Goal: Task Accomplishment & Management: Complete application form

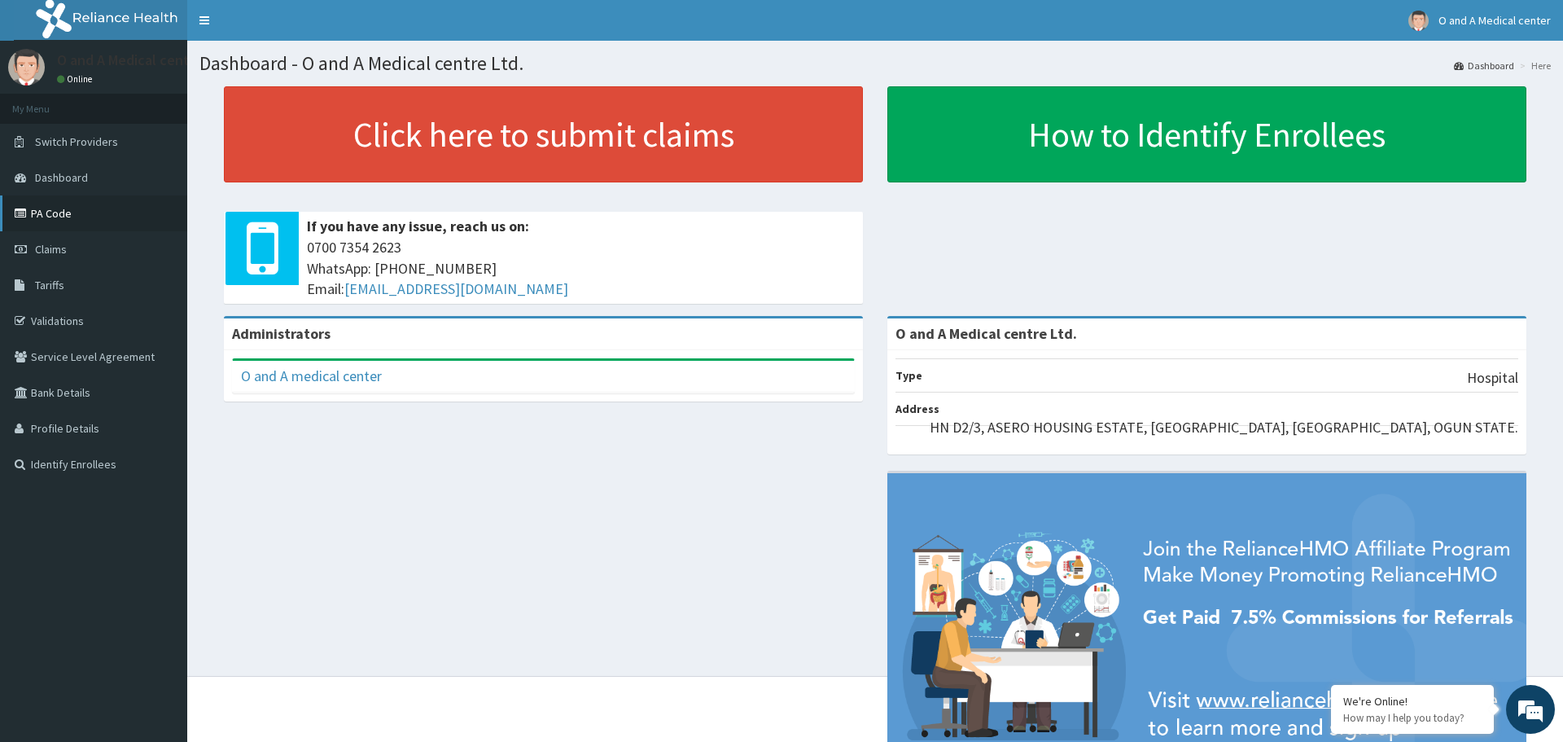
click at [90, 215] on link "PA Code" at bounding box center [93, 213] width 187 height 36
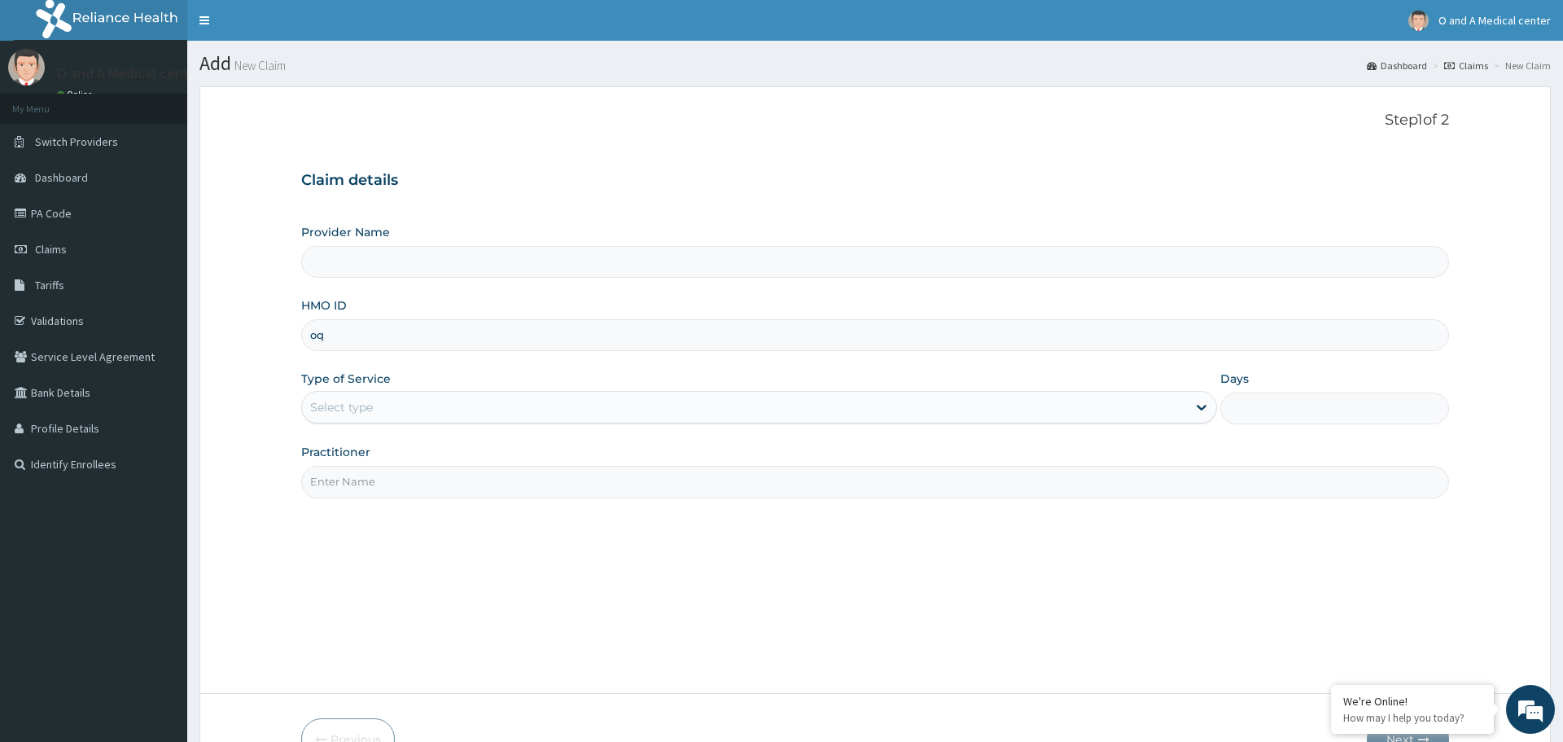
type input "oqi"
type input "O and A Medical centre Ltd."
type input "oqi/10106/a"
click at [832, 406] on div "Select type" at bounding box center [744, 407] width 884 height 26
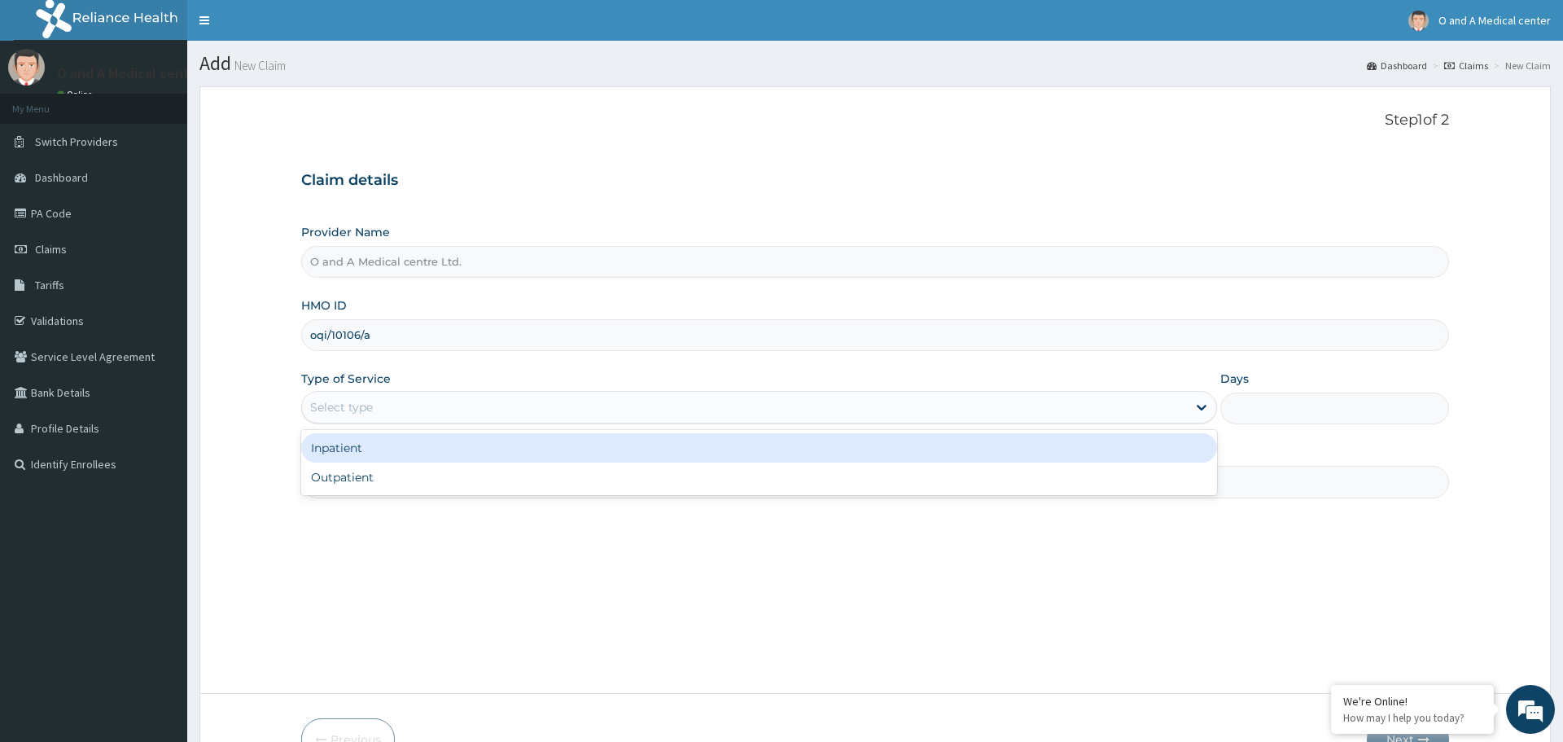
click at [559, 450] on div "Inpatient" at bounding box center [758, 447] width 915 height 29
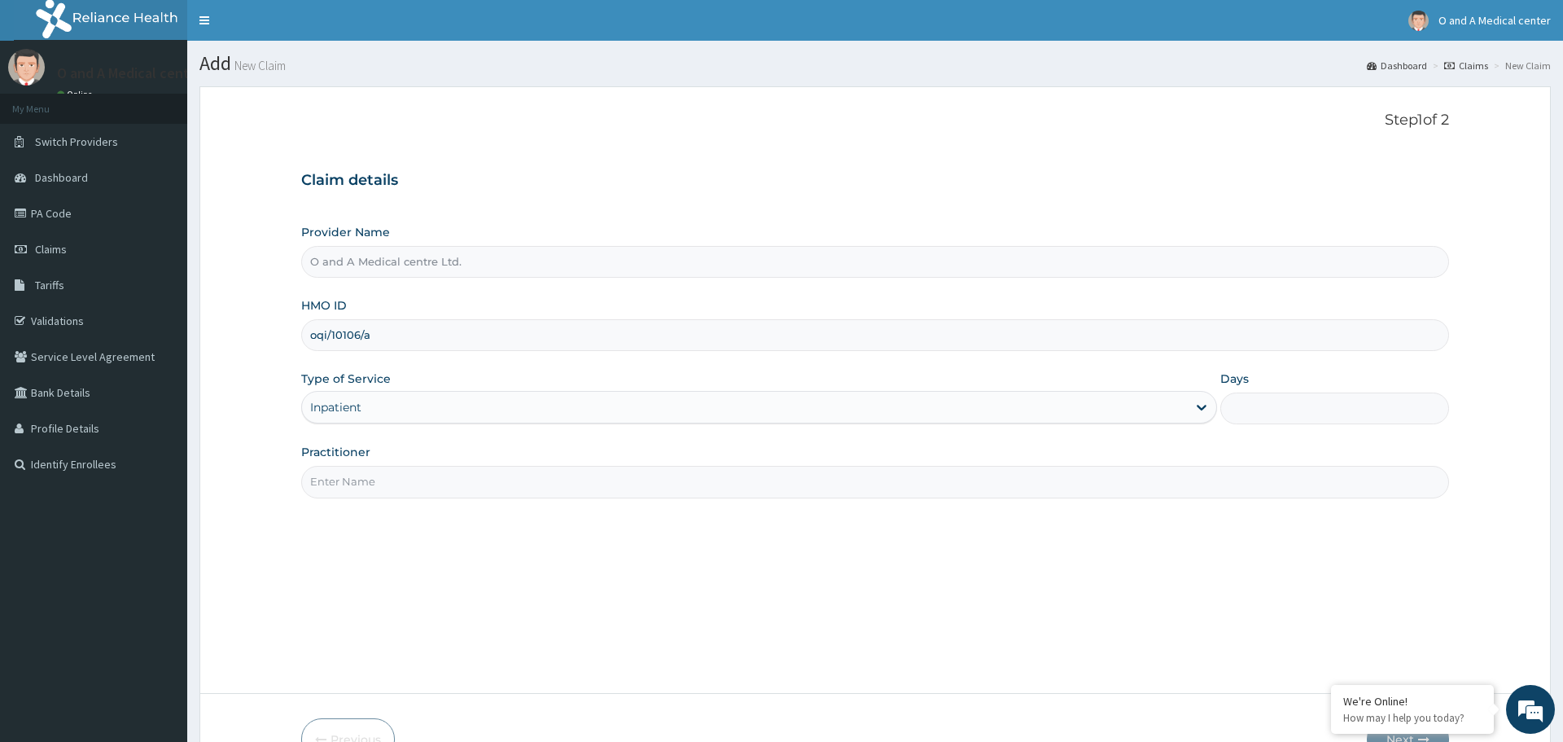
click at [1246, 407] on input "Days" at bounding box center [1335, 408] width 229 height 32
type input "2"
click at [810, 480] on input "Practitioner" at bounding box center [874, 482] width 1147 height 32
type input "dr [PERSON_NAME]"
click at [1026, 614] on div "Step 1 of 2 Claim details Provider Name O and A Medical centre Ltd. HMO ID oqi/…" at bounding box center [874, 390] width 1147 height 556
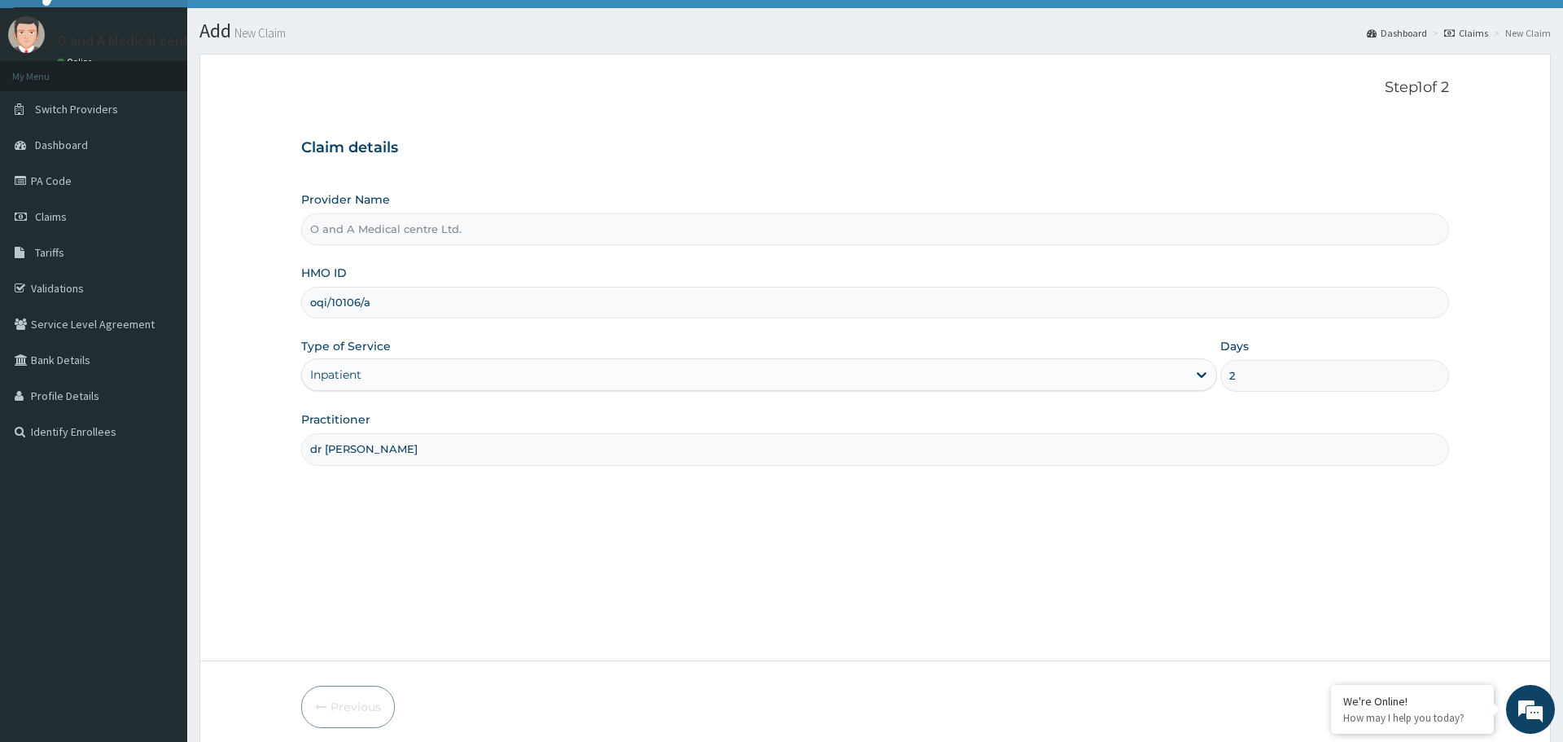
scroll to position [98, 0]
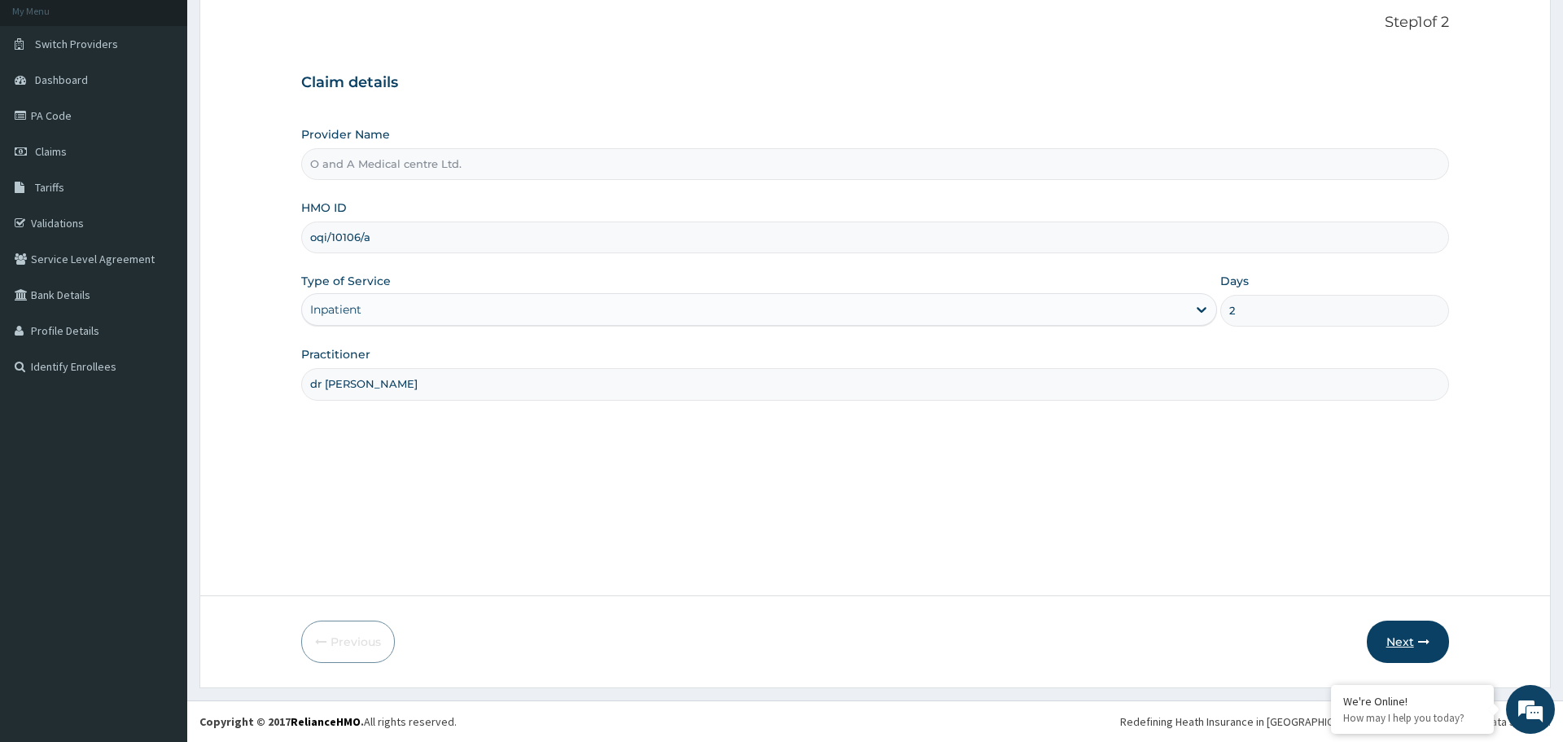
click at [1403, 638] on button "Next" at bounding box center [1408, 641] width 82 height 42
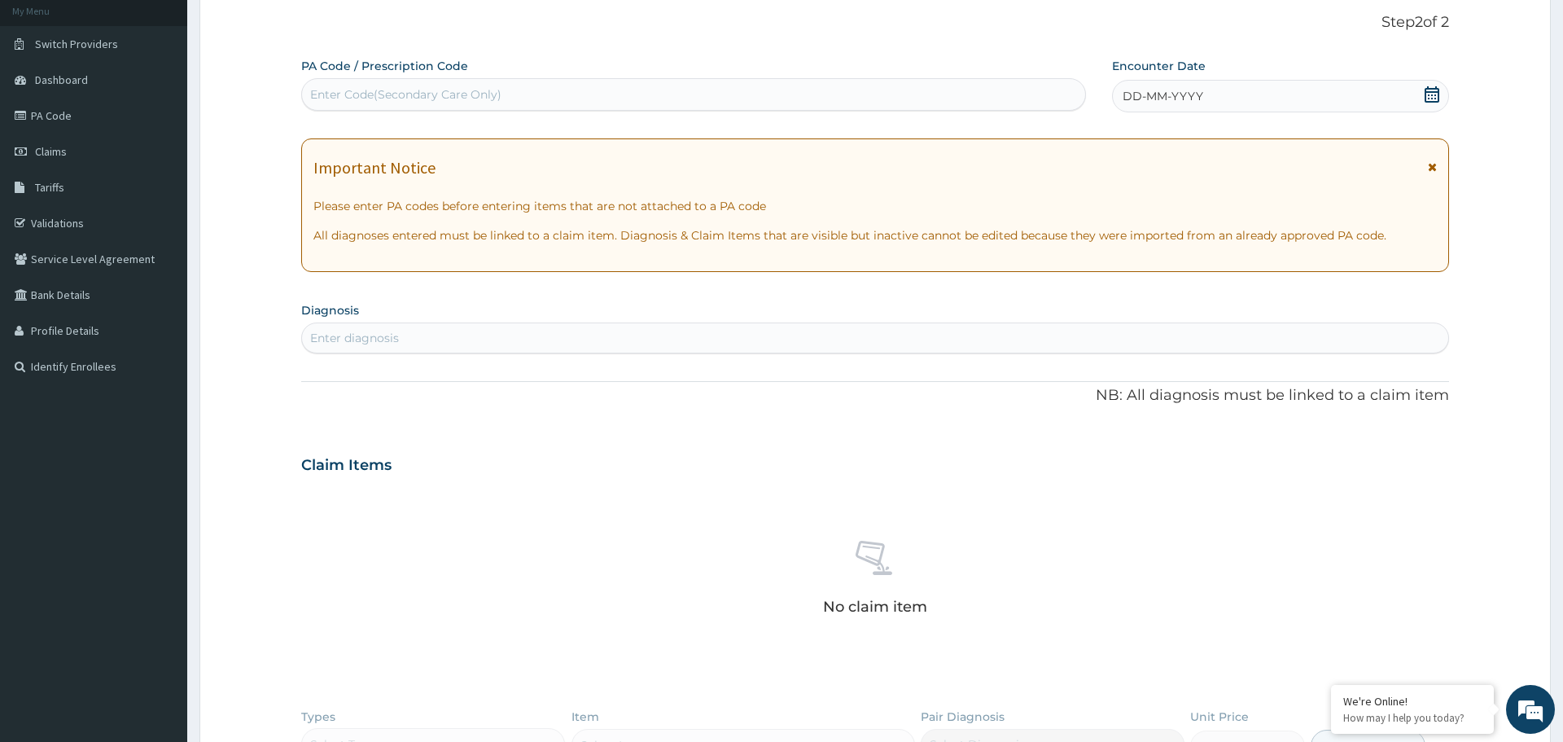
click at [434, 99] on div "Enter Code(Secondary Care Only)" at bounding box center [405, 94] width 191 height 16
paste input "PA/FBE2B2"
type input "PA/FBE2B2"
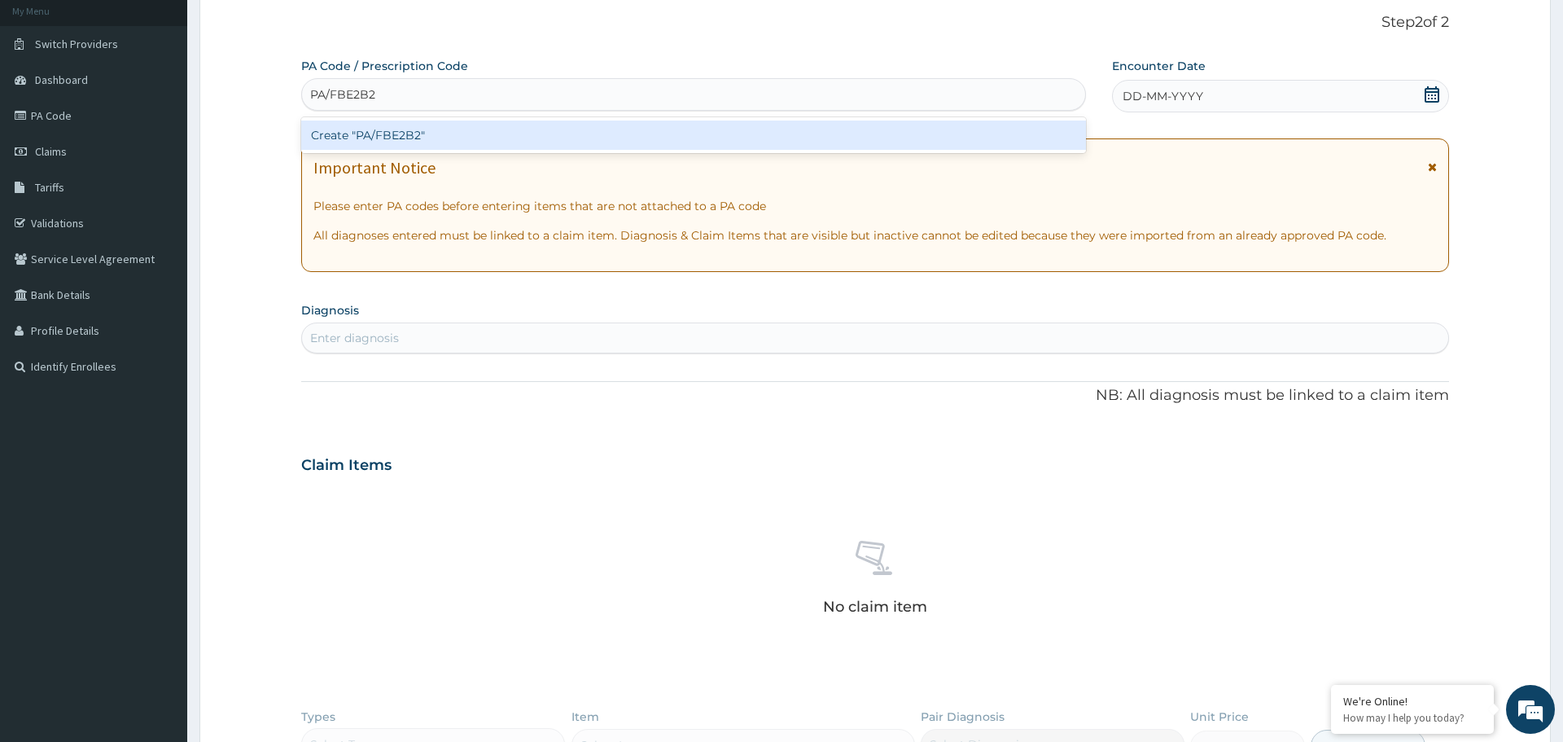
click at [401, 128] on div "Create "PA/FBE2B2"" at bounding box center [693, 135] width 785 height 29
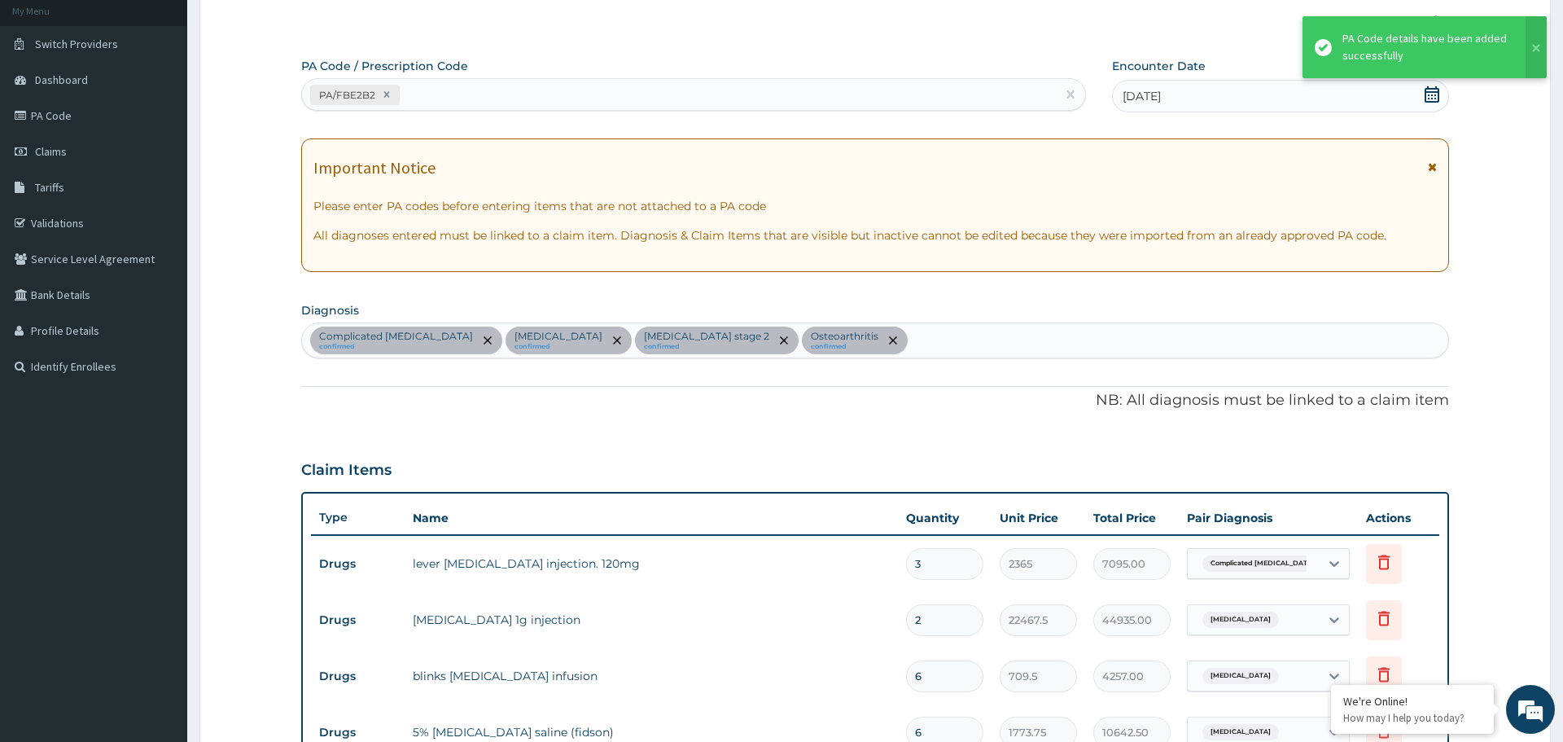
scroll to position [796, 0]
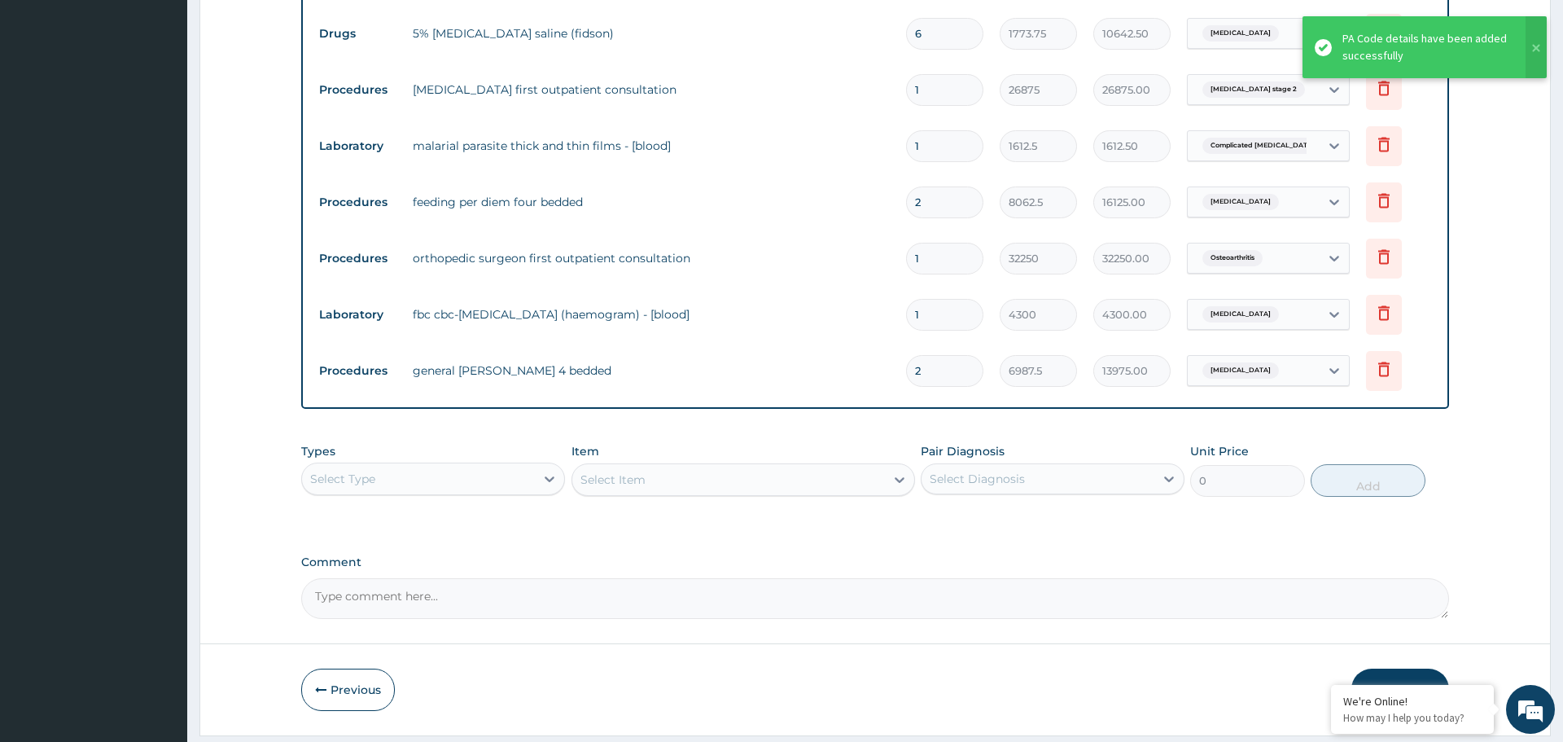
click at [822, 513] on div "Types Select Type Item Select Item Pair Diagnosis Select Diagnosis Unit Price 0…" at bounding box center [874, 482] width 1147 height 94
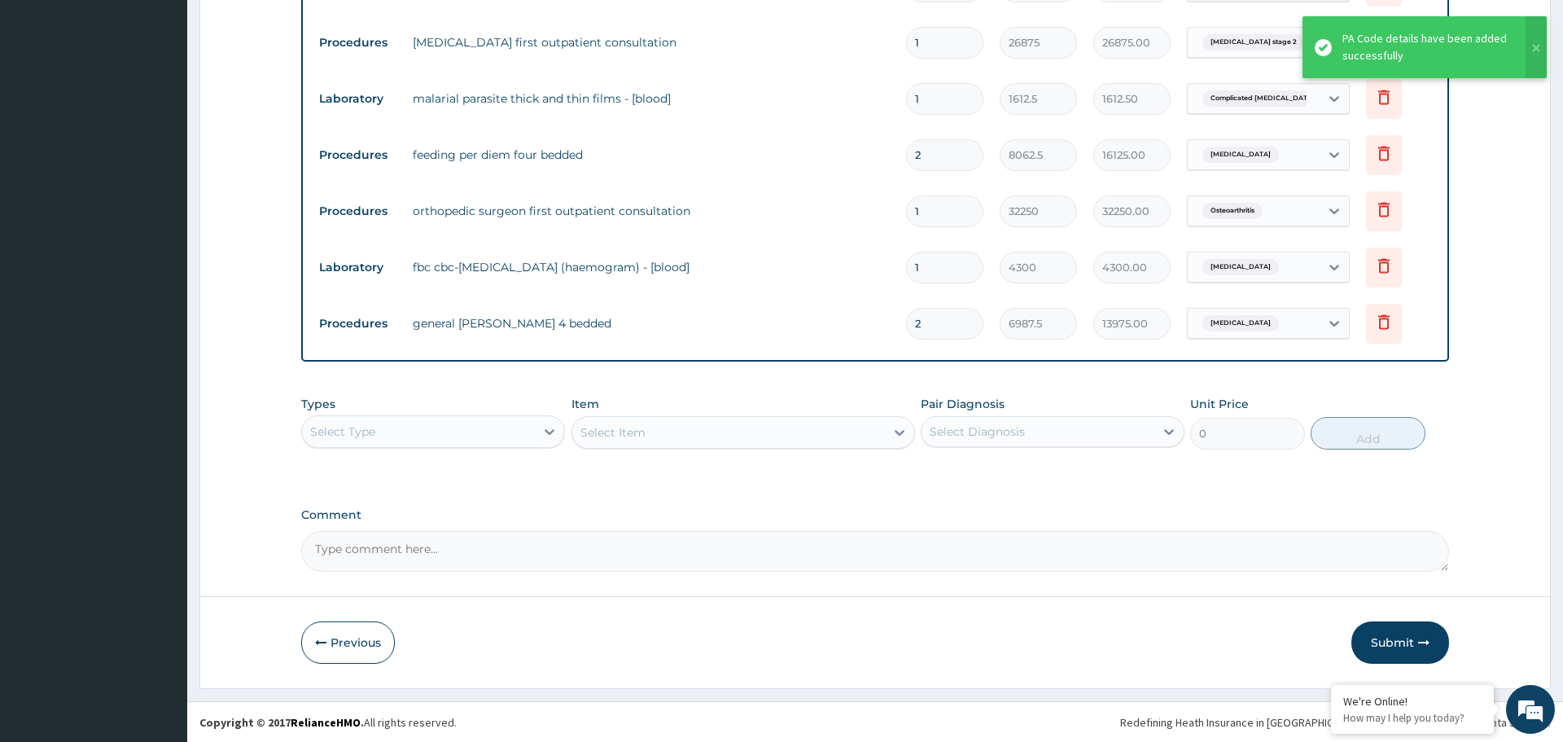
scroll to position [844, 0]
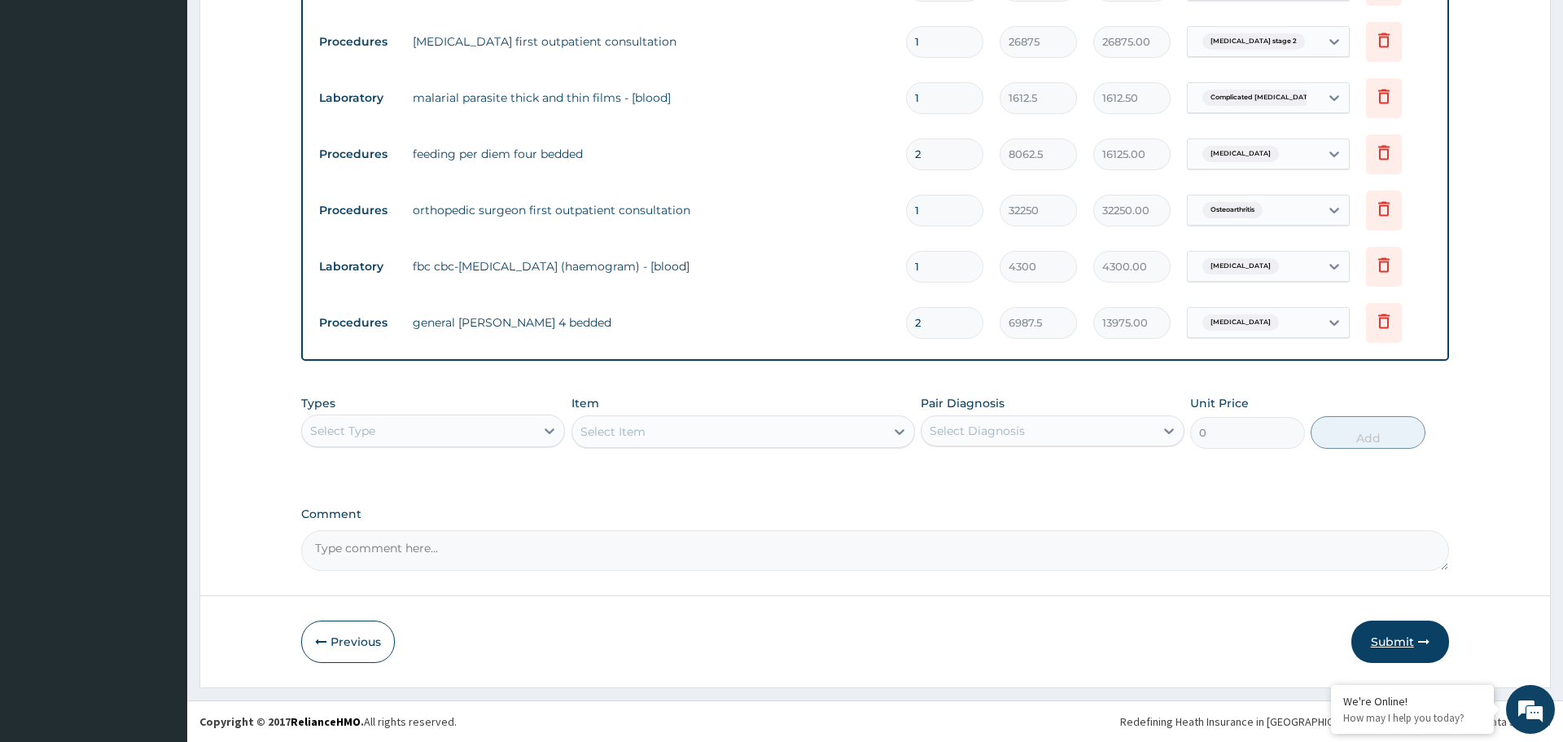
click at [1383, 648] on button "Submit" at bounding box center [1401, 641] width 98 height 42
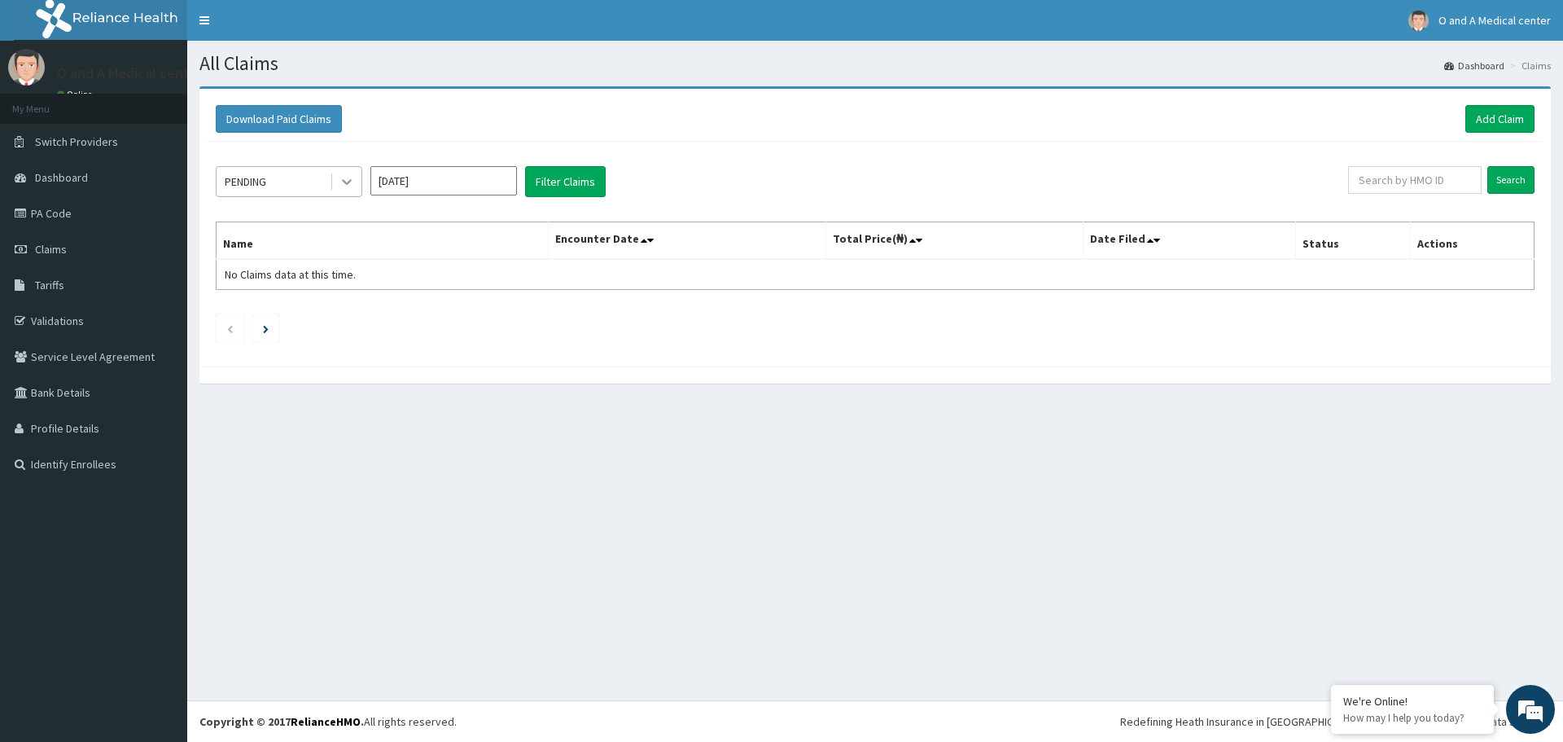
click at [342, 179] on icon at bounding box center [347, 181] width 16 height 16
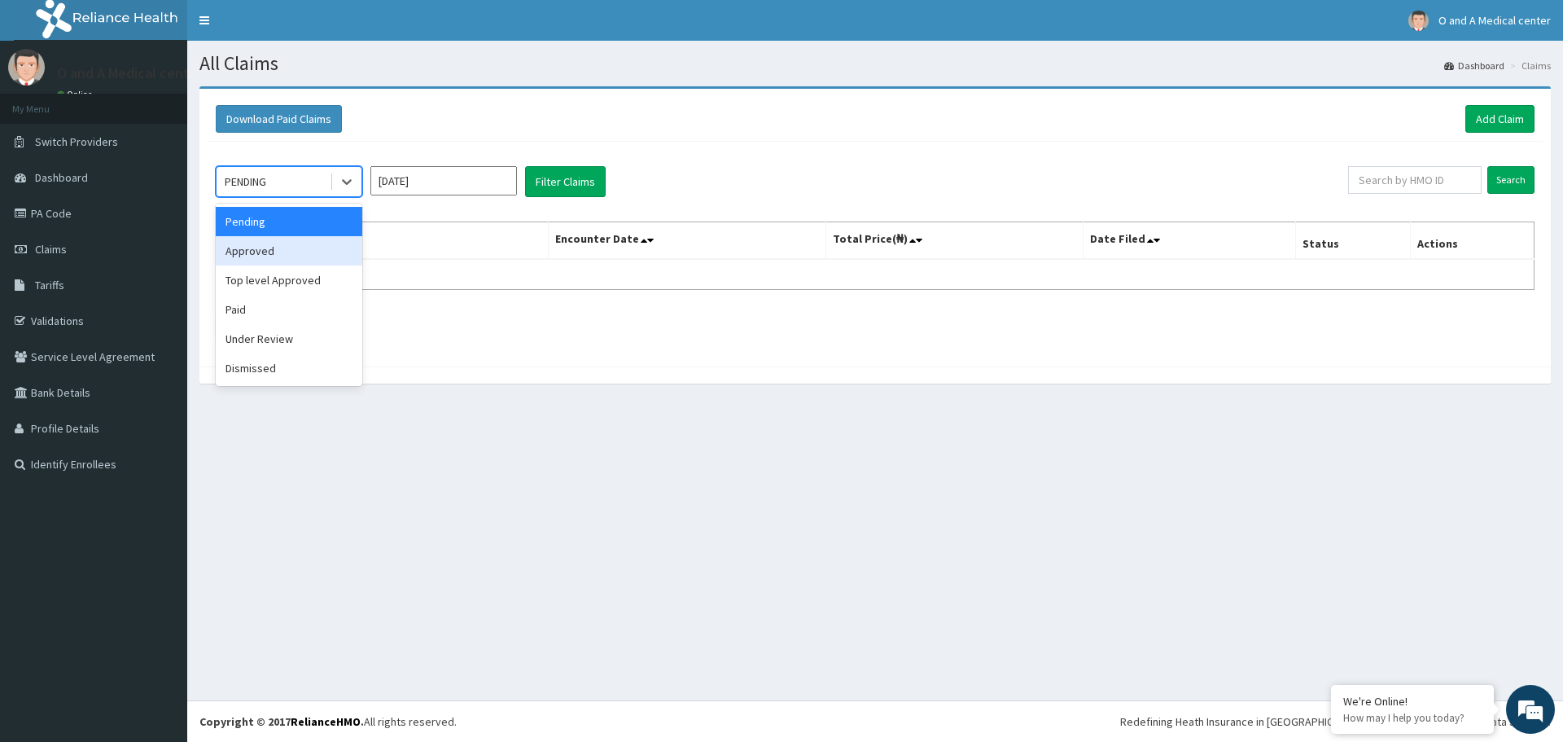
click at [294, 254] on div "Approved" at bounding box center [289, 250] width 147 height 29
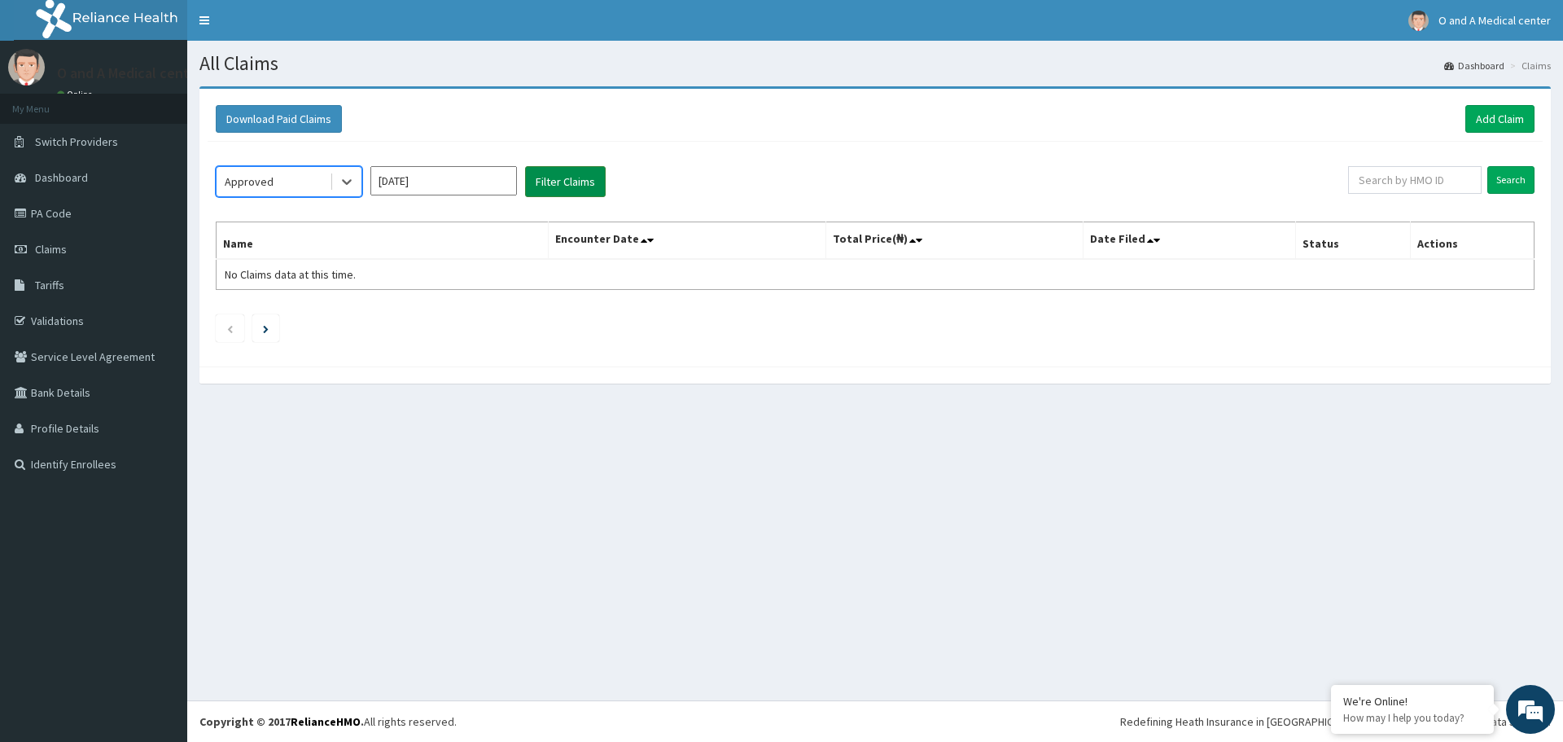
click at [546, 187] on button "Filter Claims" at bounding box center [565, 181] width 81 height 31
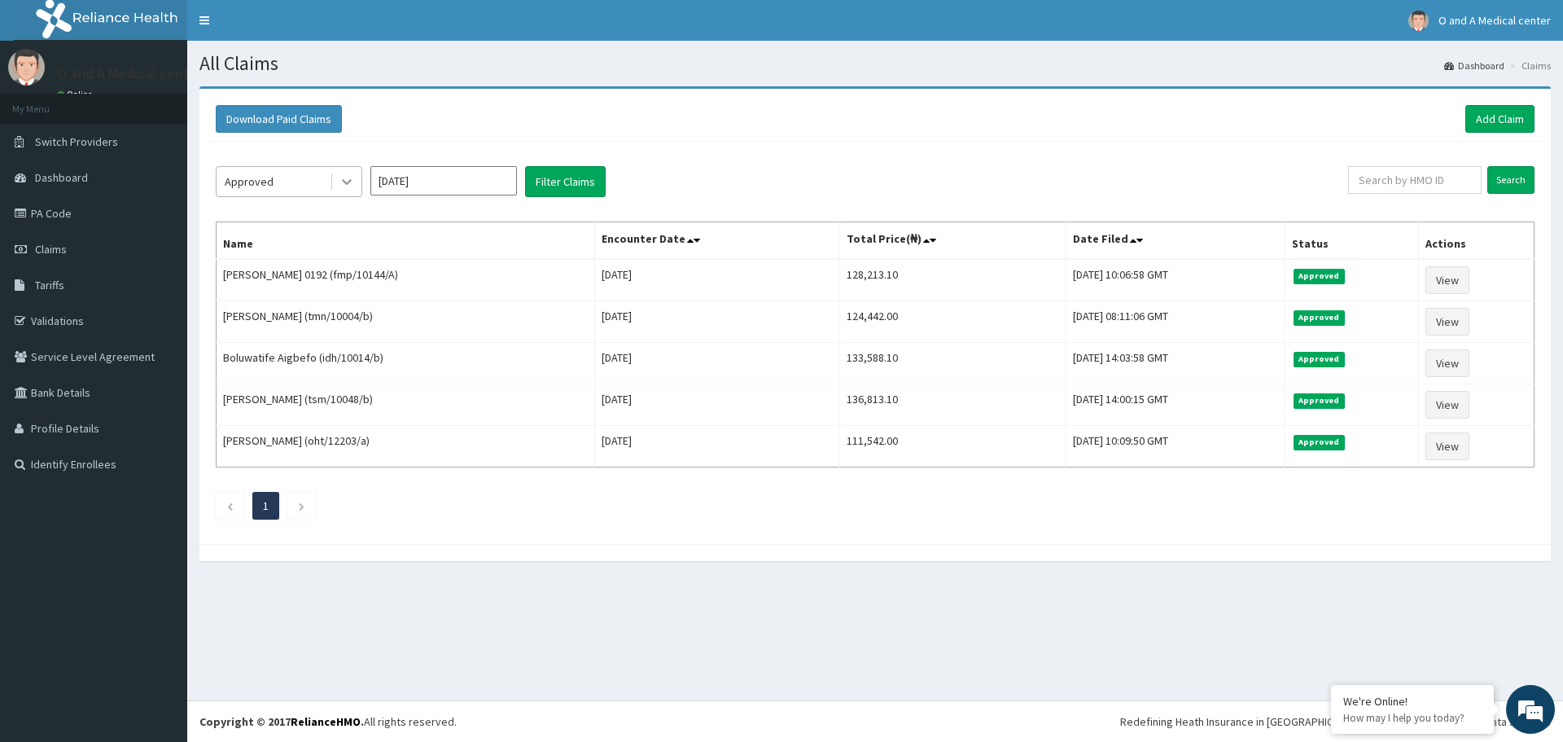
click at [345, 177] on icon at bounding box center [347, 181] width 16 height 16
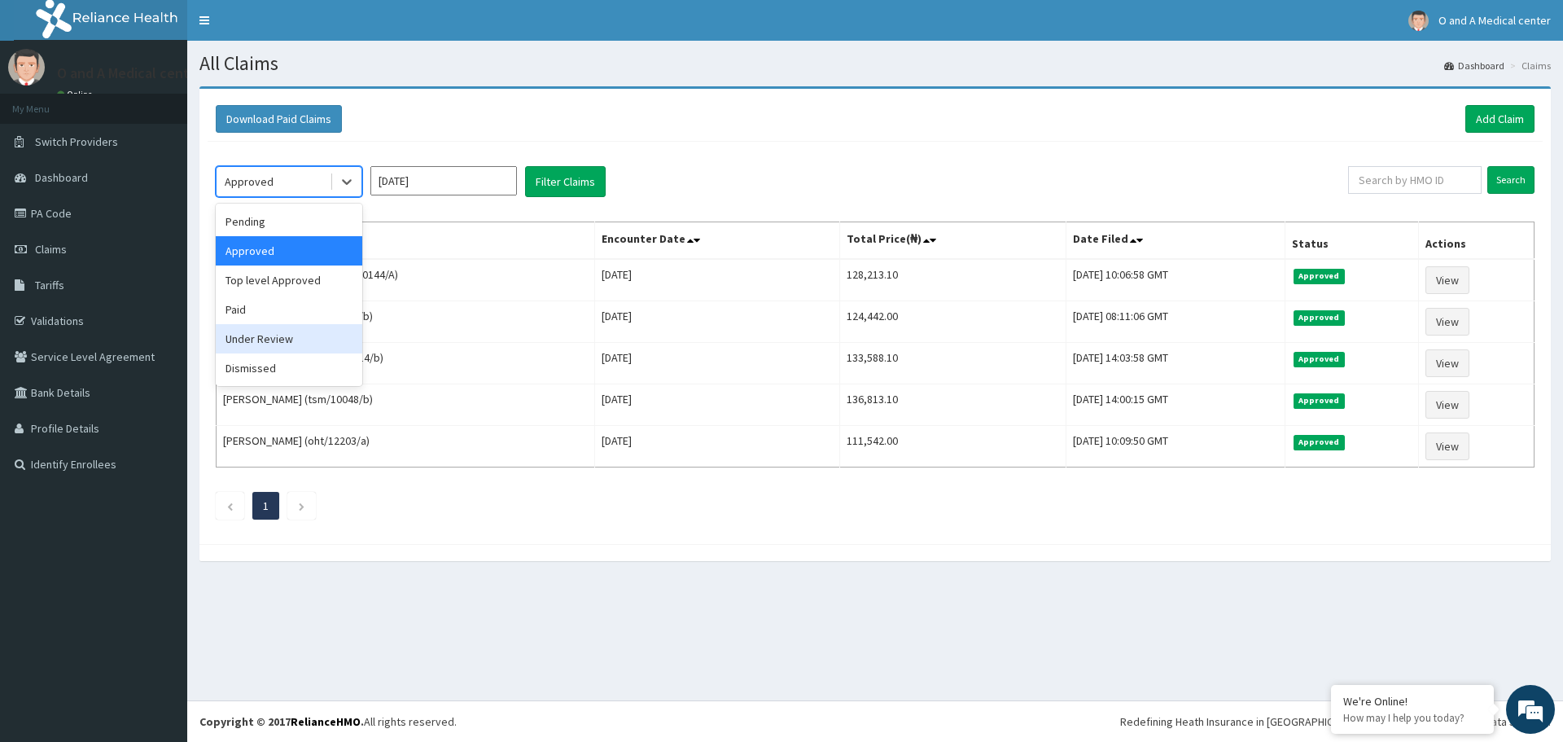
click at [312, 343] on div "Under Review" at bounding box center [289, 338] width 147 height 29
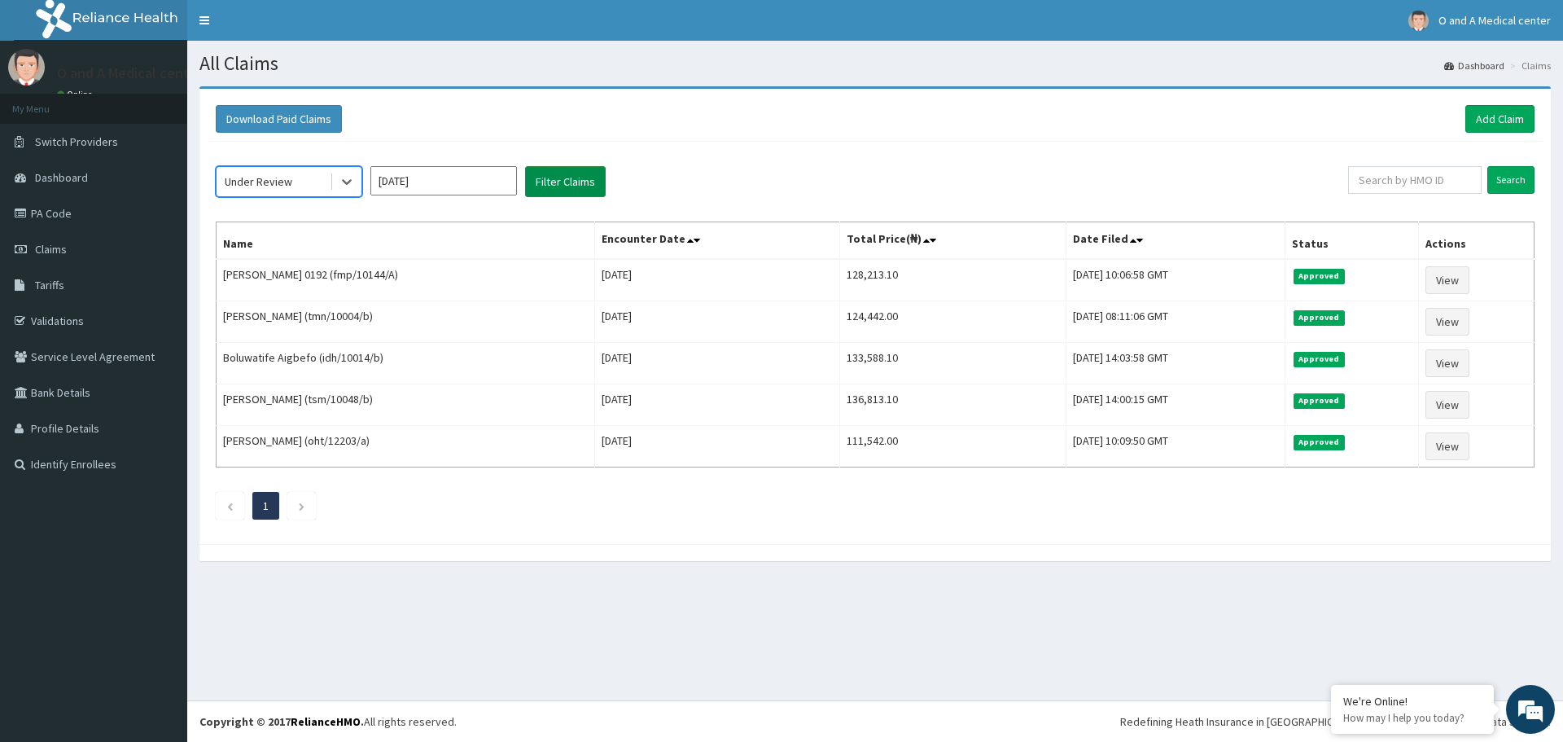
click at [561, 185] on button "Filter Claims" at bounding box center [565, 181] width 81 height 31
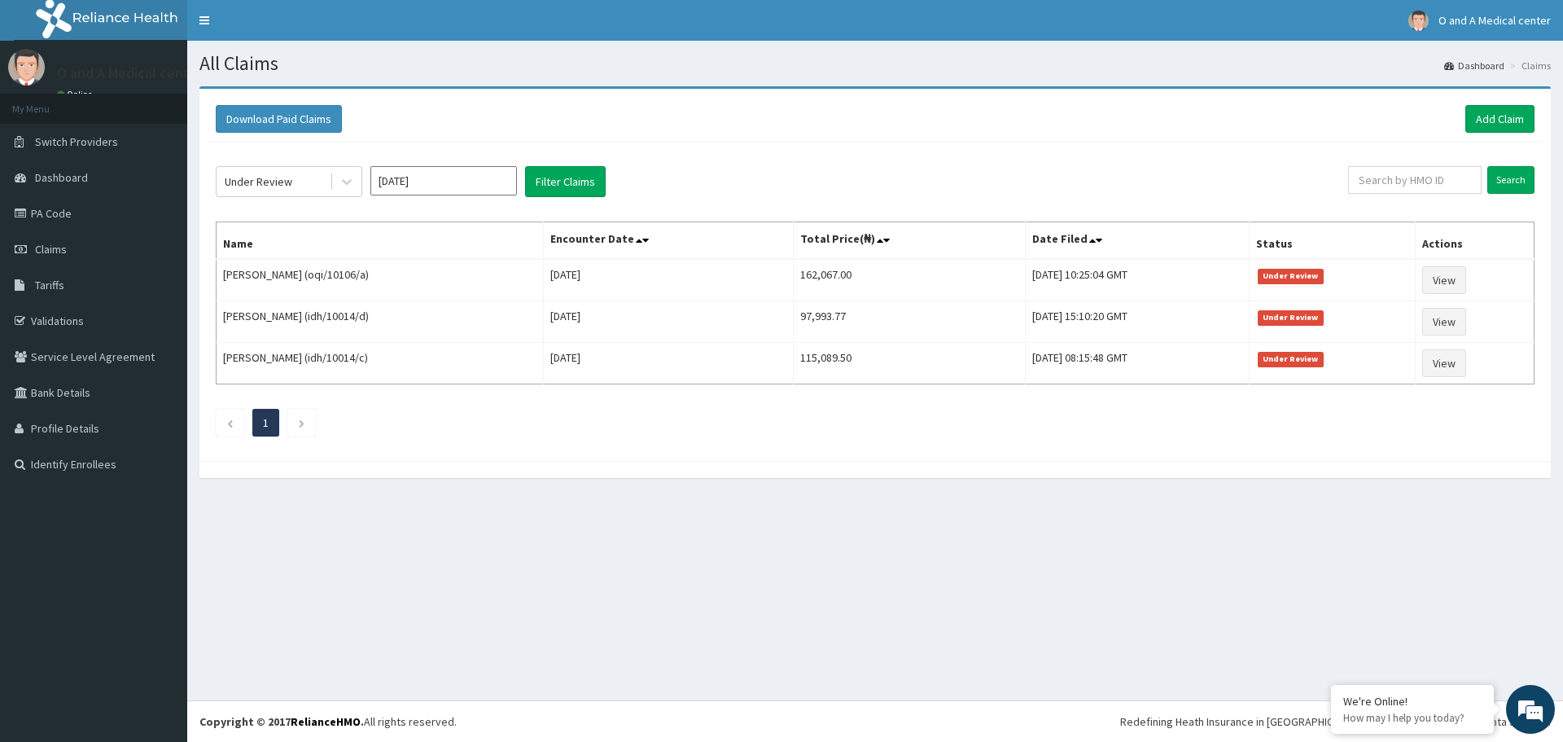
click at [707, 176] on div "Under Review Sep 2025 Filter Claims" at bounding box center [782, 181] width 1133 height 31
click at [352, 181] on icon at bounding box center [347, 181] width 16 height 16
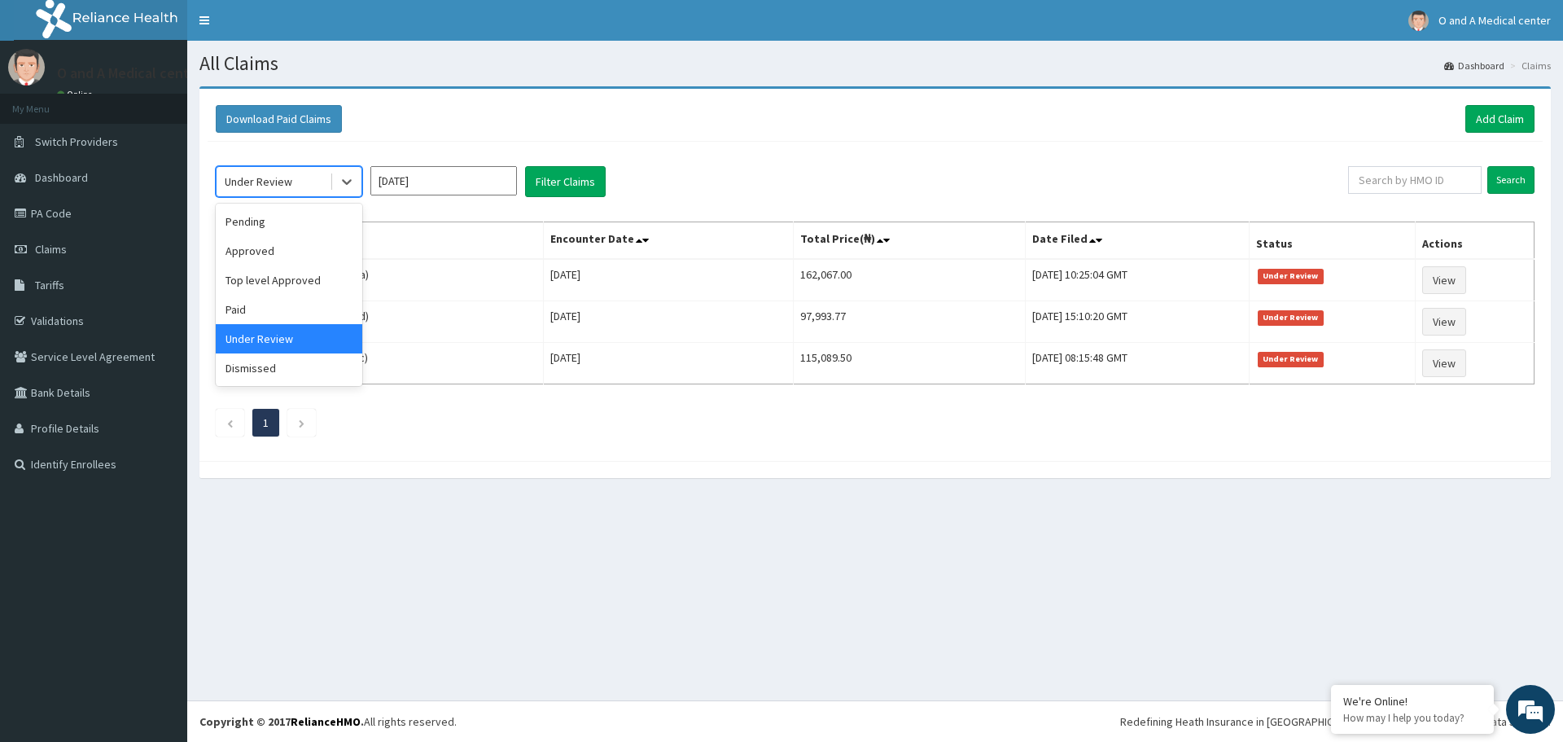
click at [774, 192] on div "option Under Review, selected. option Under Review selected, 5 of 6. 6 results …" at bounding box center [782, 181] width 1133 height 31
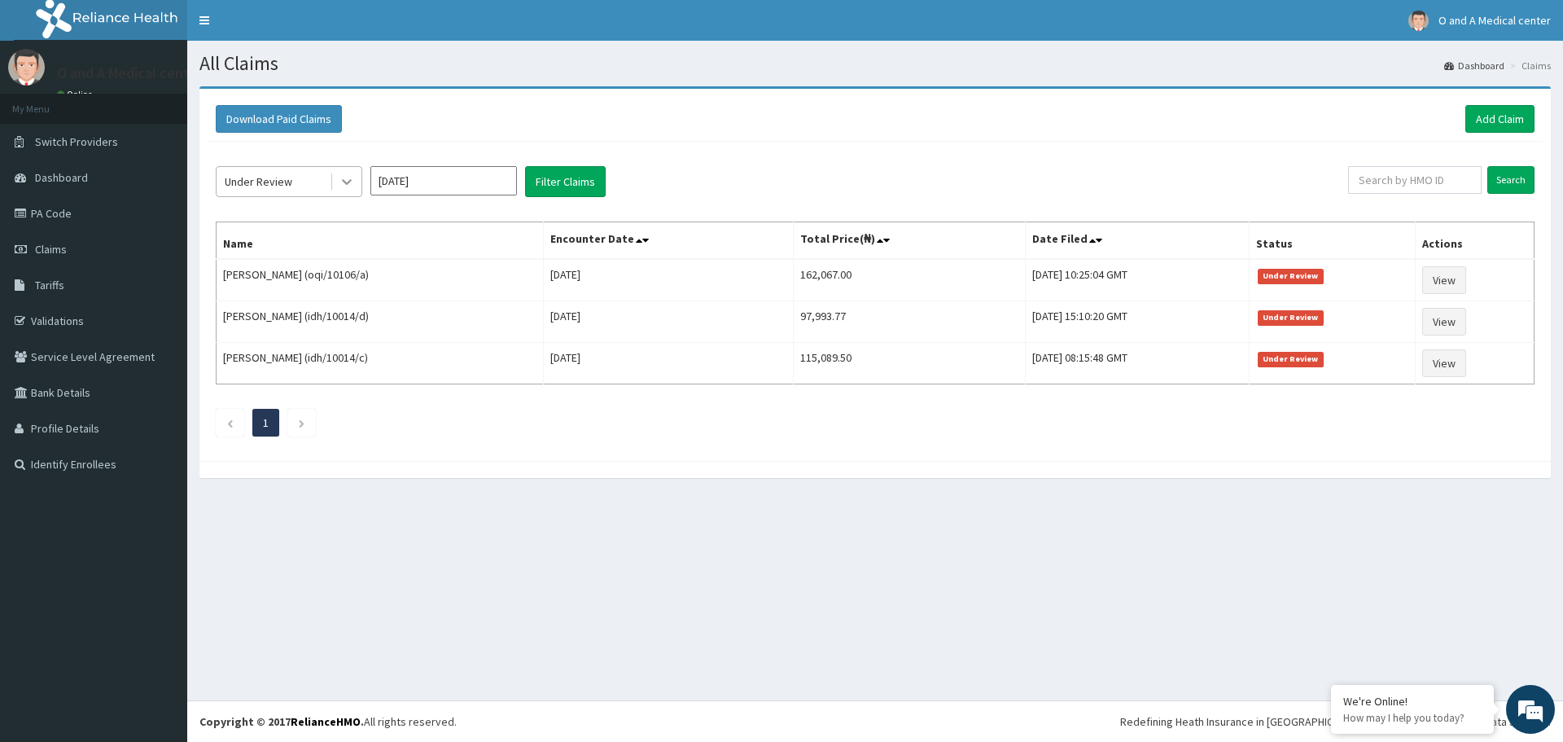
click at [349, 184] on icon at bounding box center [347, 181] width 16 height 16
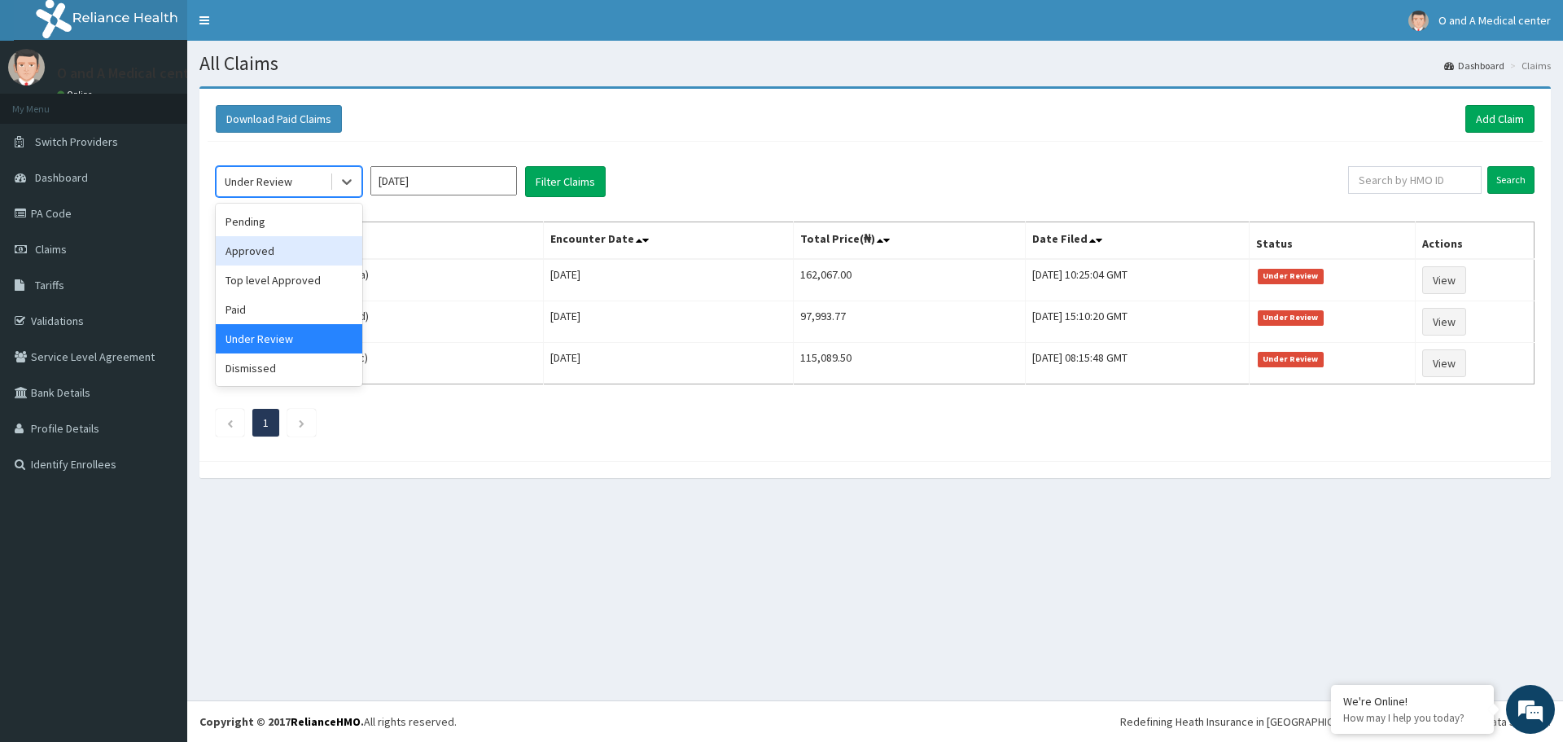
click at [301, 257] on div "Approved" at bounding box center [289, 250] width 147 height 29
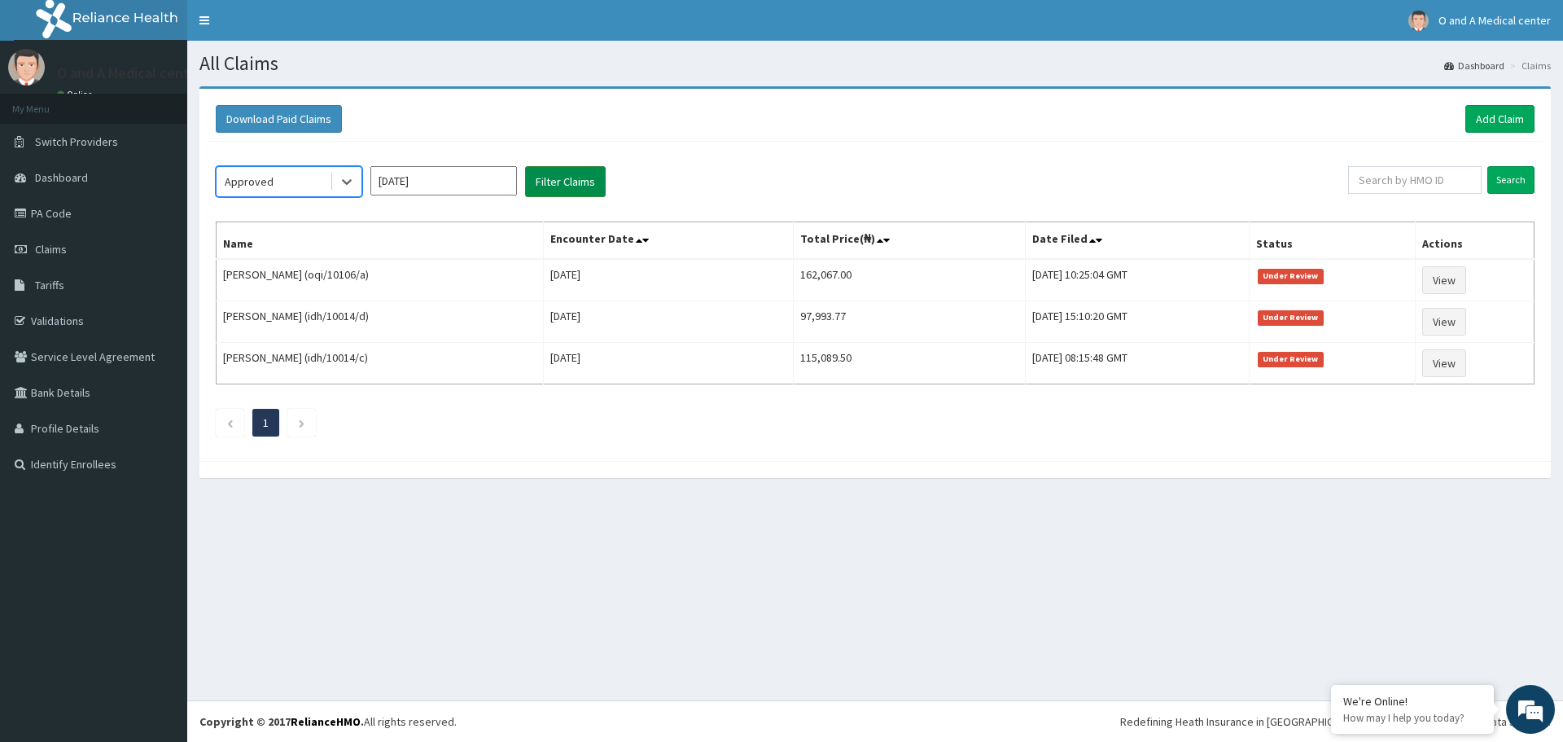
click at [576, 185] on button "Filter Claims" at bounding box center [565, 181] width 81 height 31
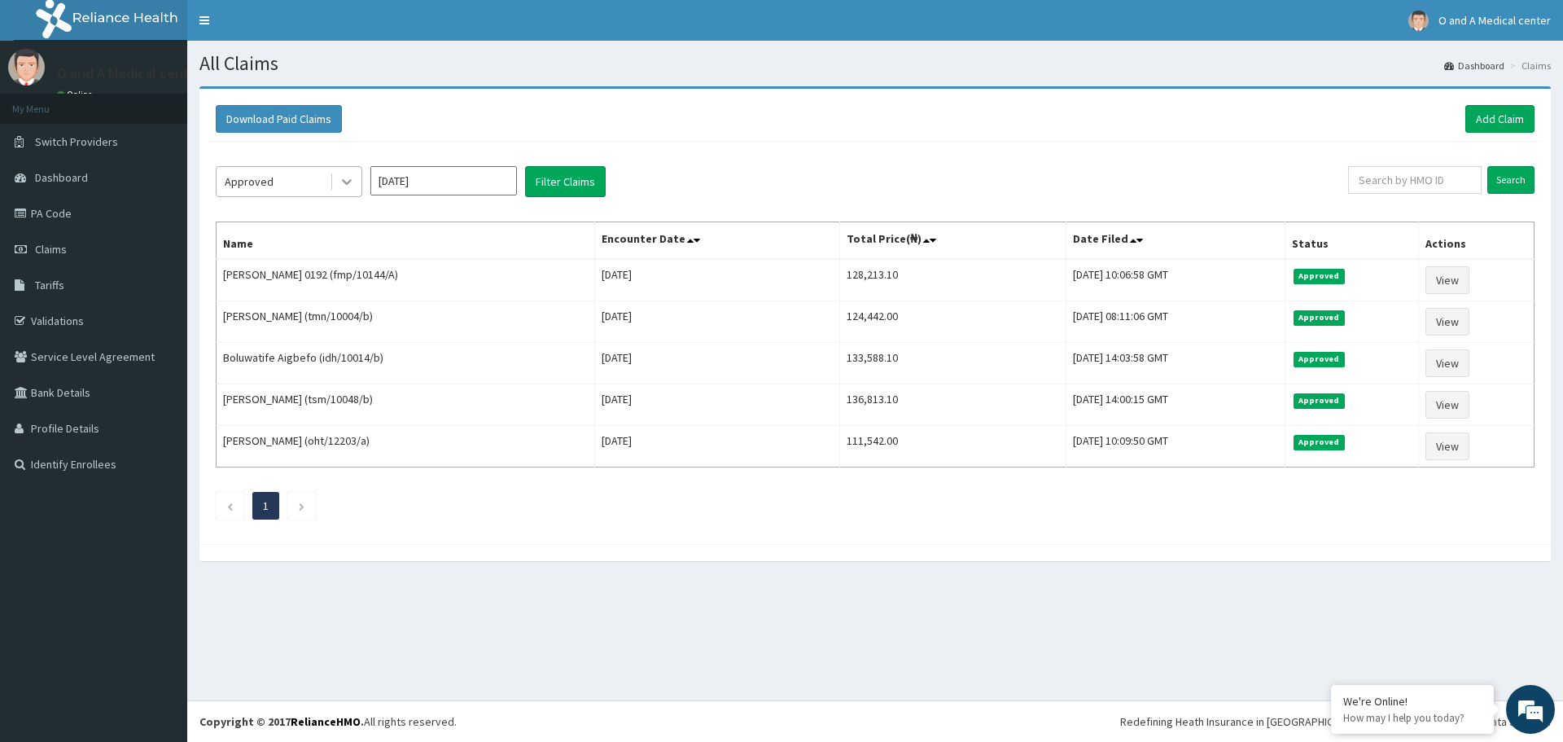
click at [345, 188] on icon at bounding box center [347, 181] width 16 height 16
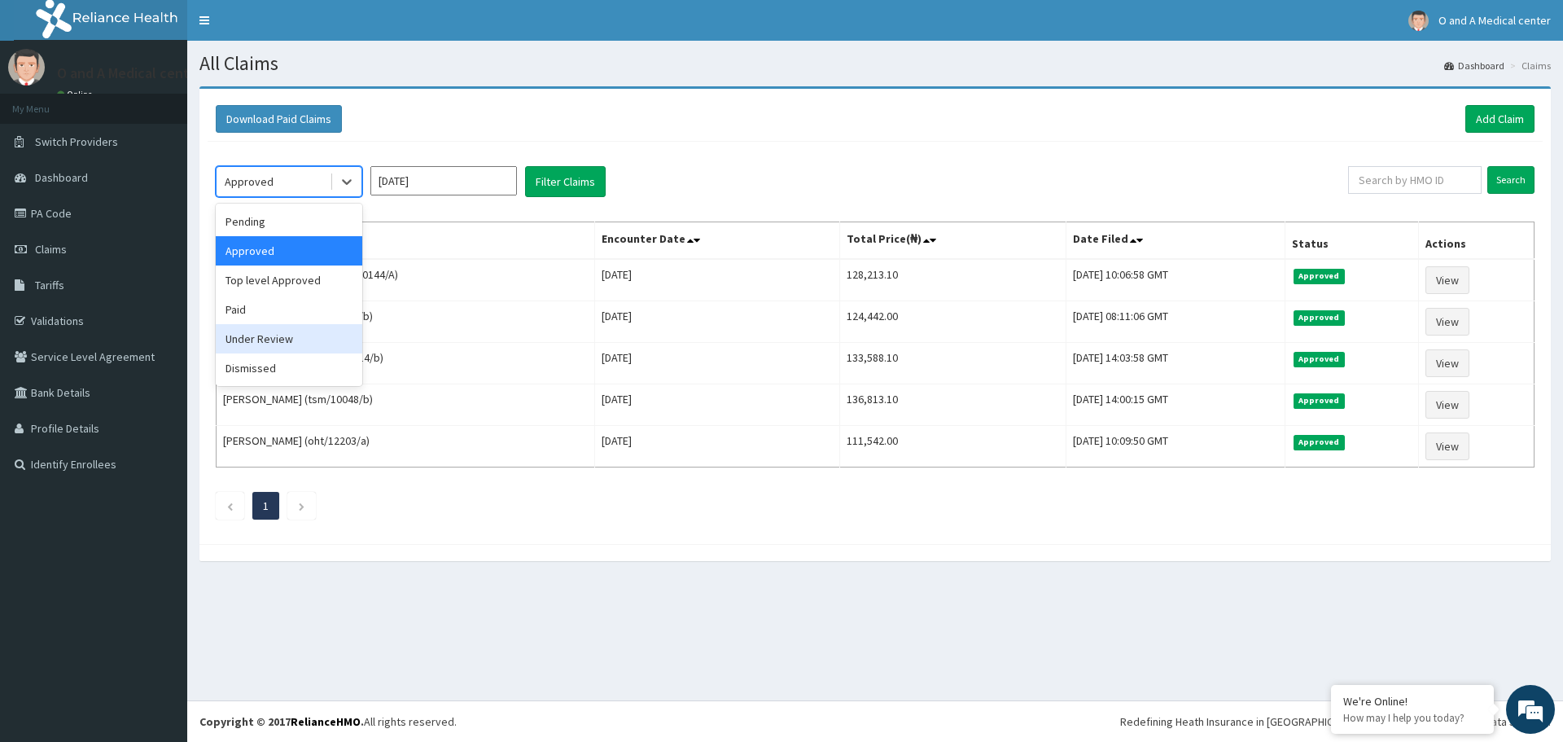
click at [261, 336] on div "Under Review" at bounding box center [289, 338] width 147 height 29
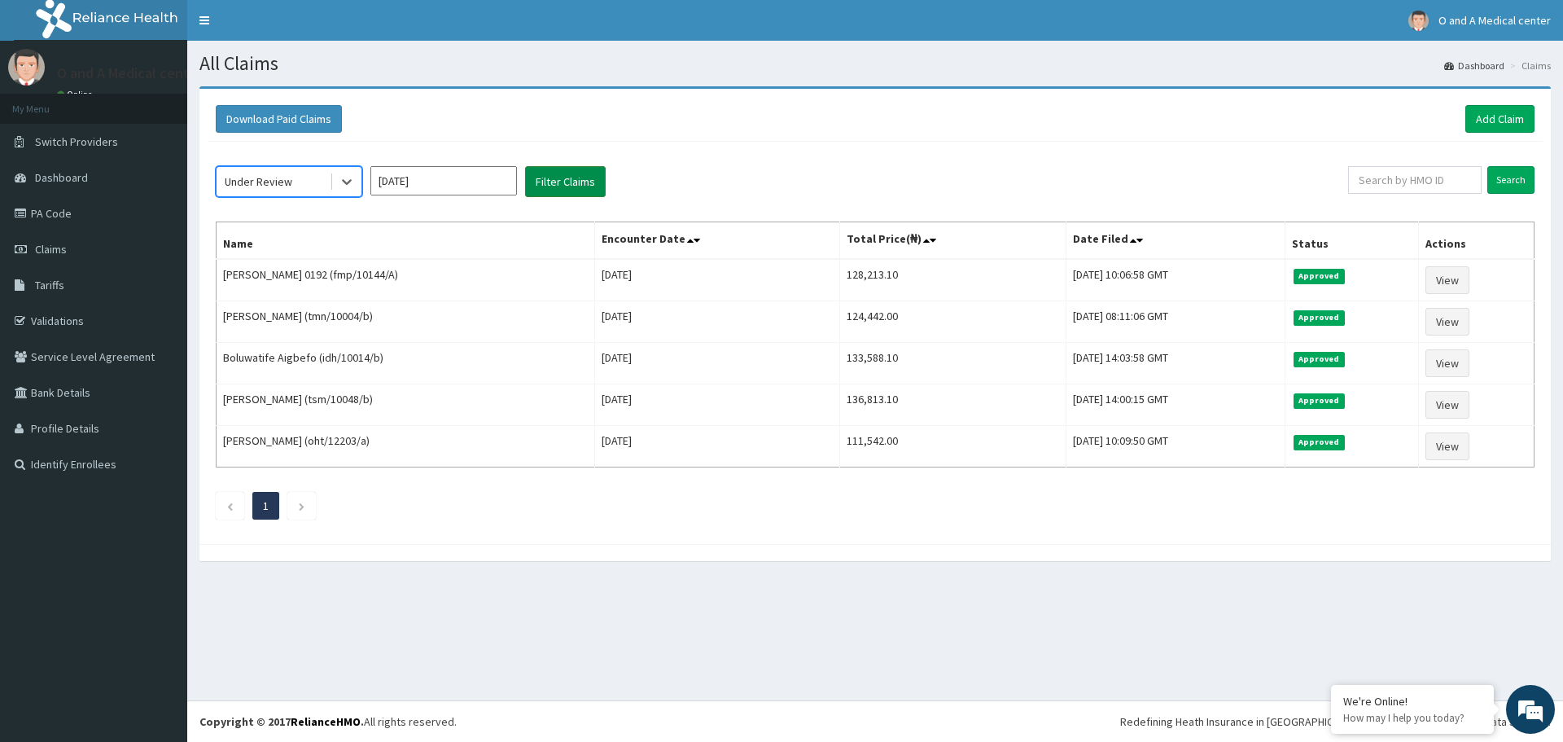
click at [549, 171] on button "Filter Claims" at bounding box center [565, 181] width 81 height 31
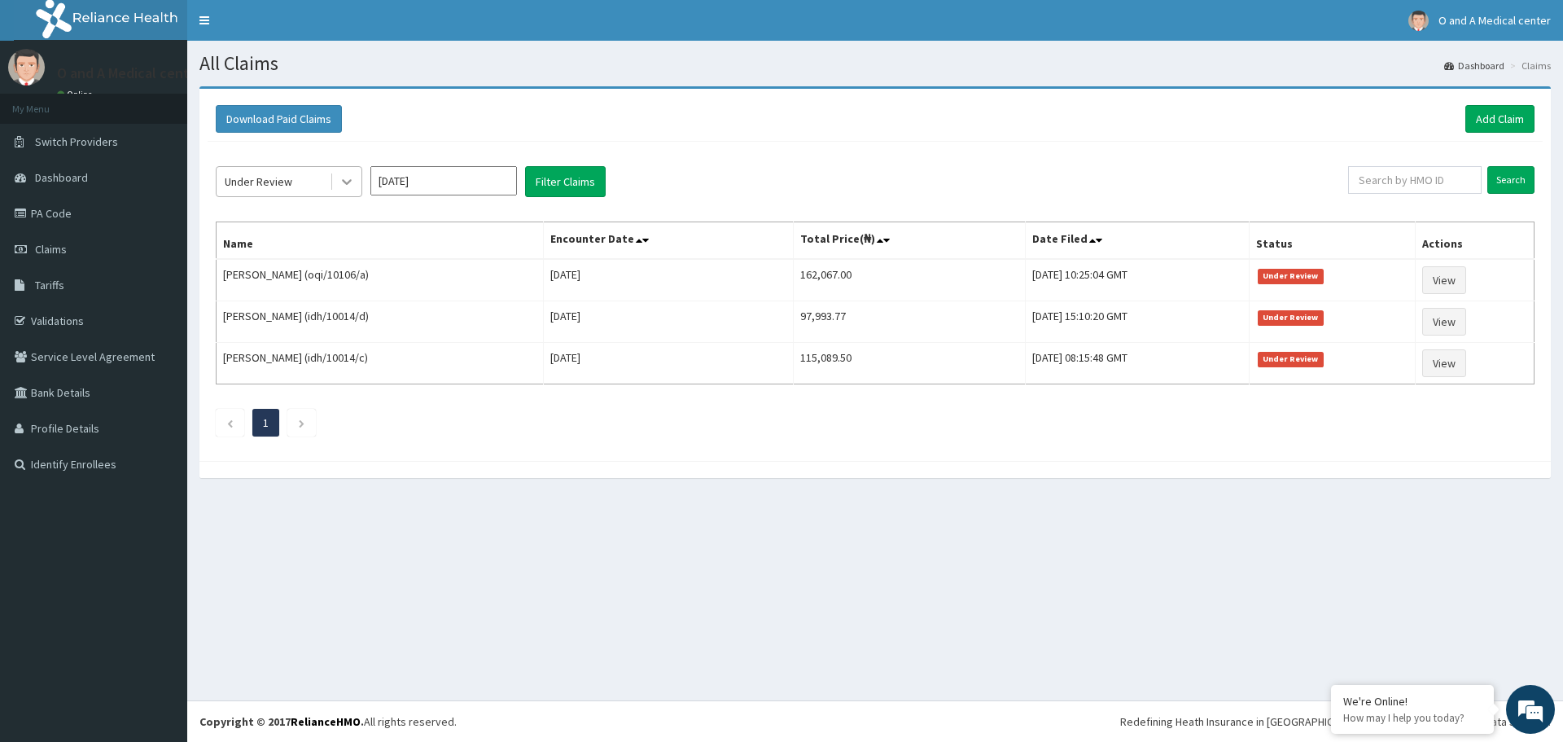
click at [337, 179] on div at bounding box center [346, 181] width 29 height 29
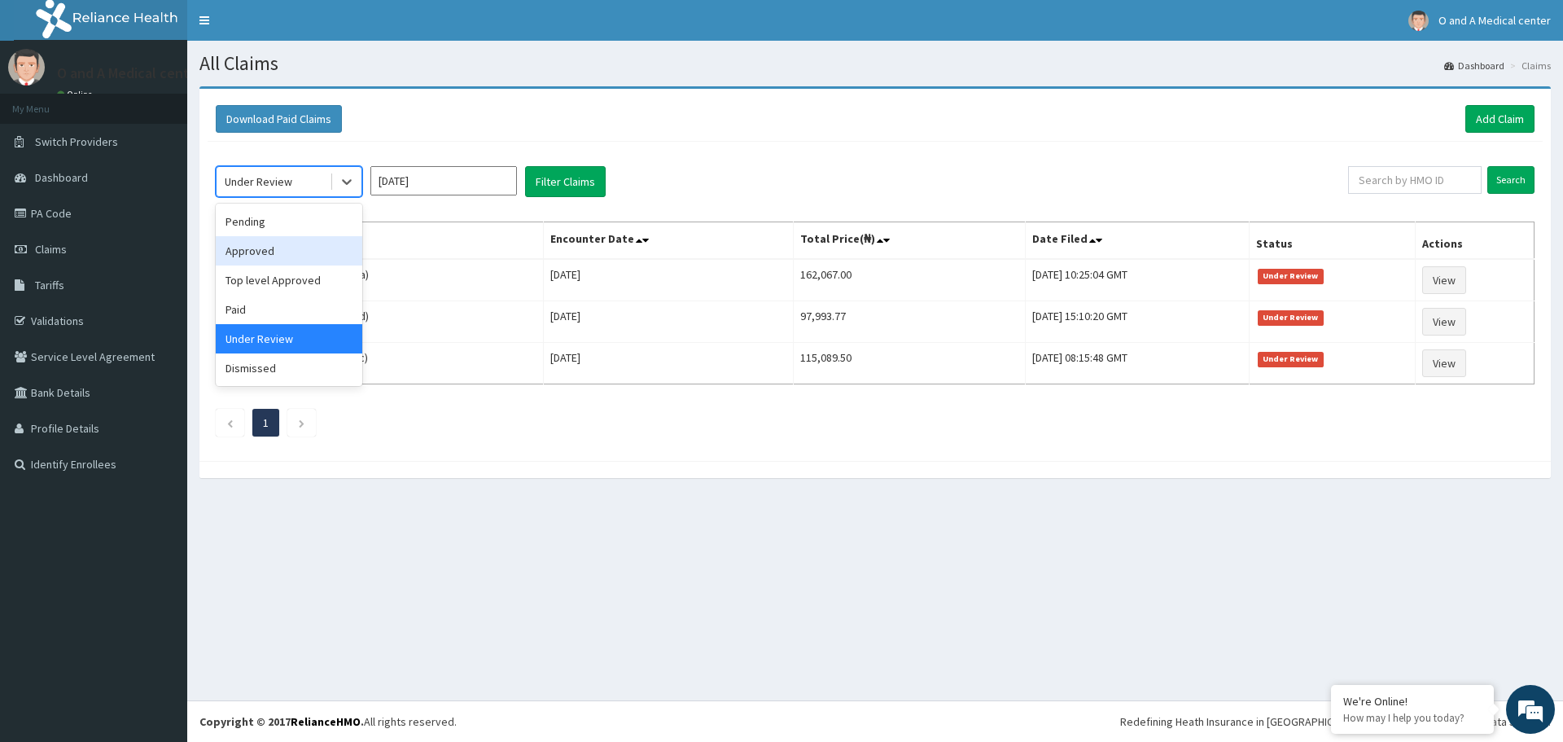
click at [288, 260] on div "Approved" at bounding box center [289, 250] width 147 height 29
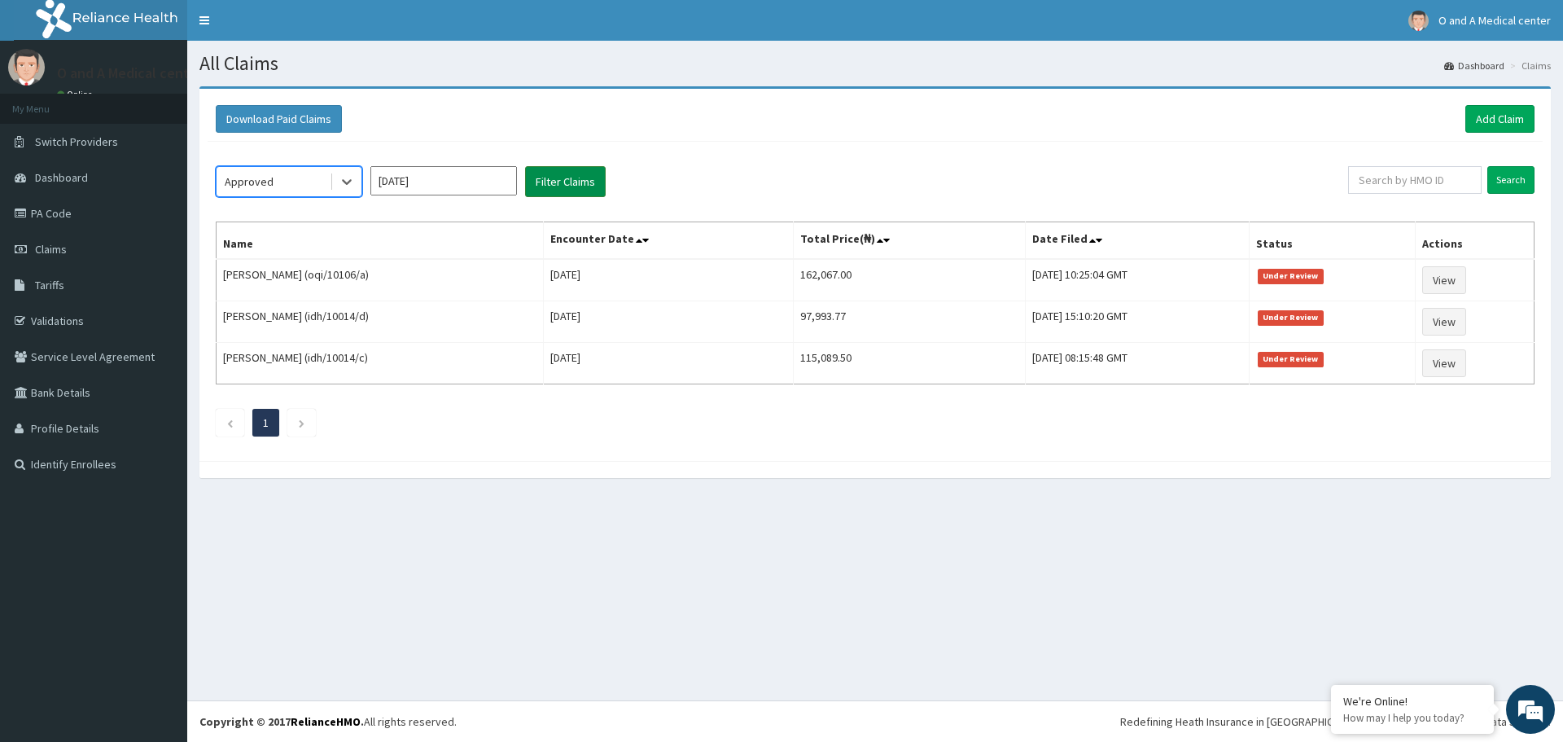
click at [574, 190] on button "Filter Claims" at bounding box center [565, 181] width 81 height 31
